Goal: Navigation & Orientation: Find specific page/section

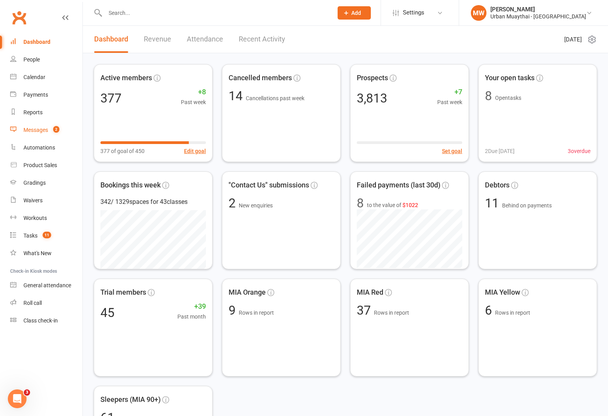
click at [39, 131] on div "Messages" at bounding box center [35, 130] width 25 height 6
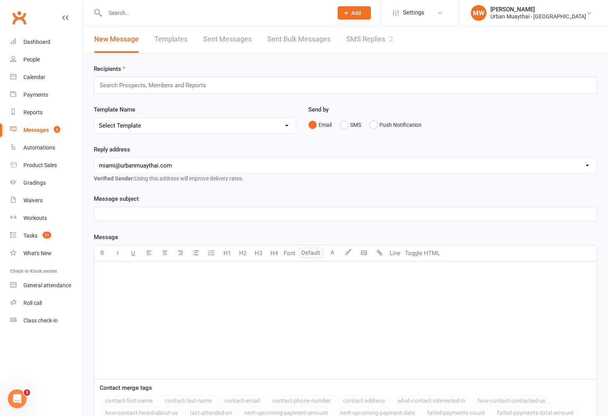
click at [377, 39] on link "SMS Replies 2" at bounding box center [369, 39] width 47 height 27
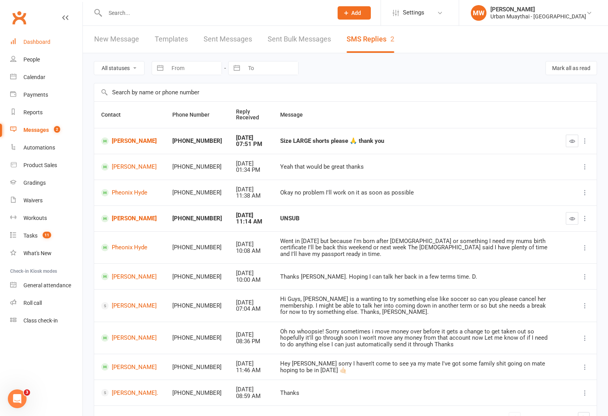
click at [37, 40] on div "Dashboard" at bounding box center [36, 42] width 27 height 6
